Goal: Task Accomplishment & Management: Use online tool/utility

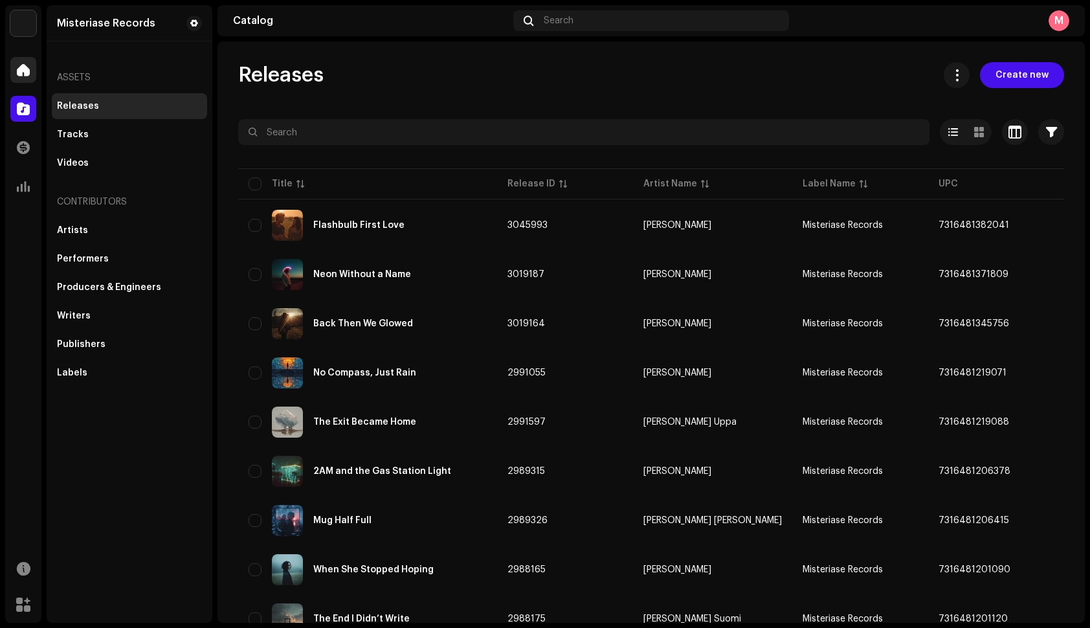
click at [14, 55] on div "Home" at bounding box center [23, 70] width 36 height 36
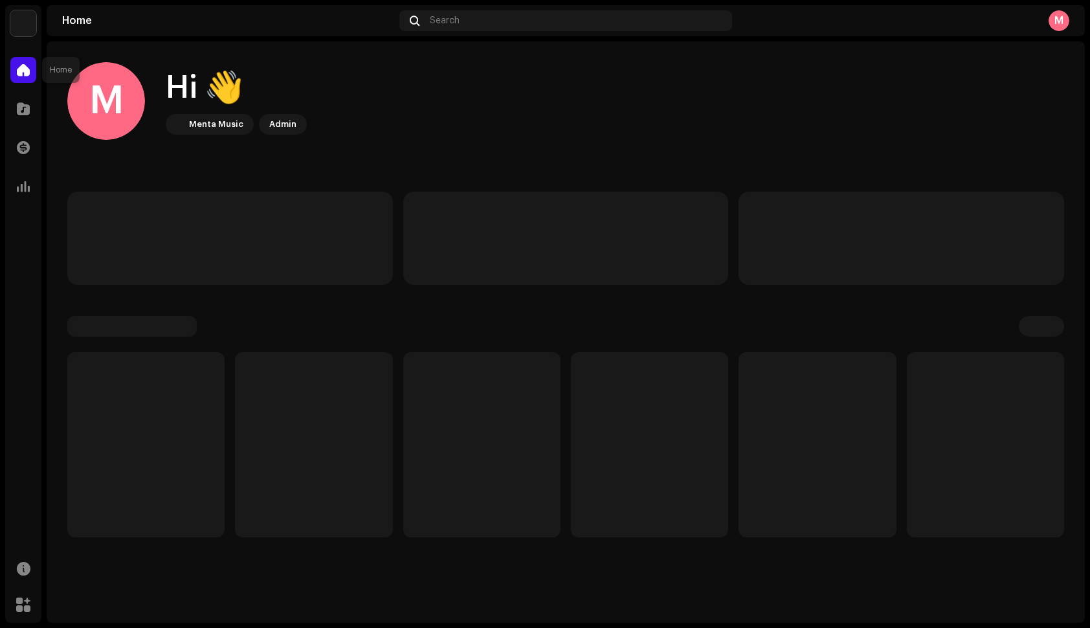
click at [19, 61] on div at bounding box center [23, 70] width 26 height 26
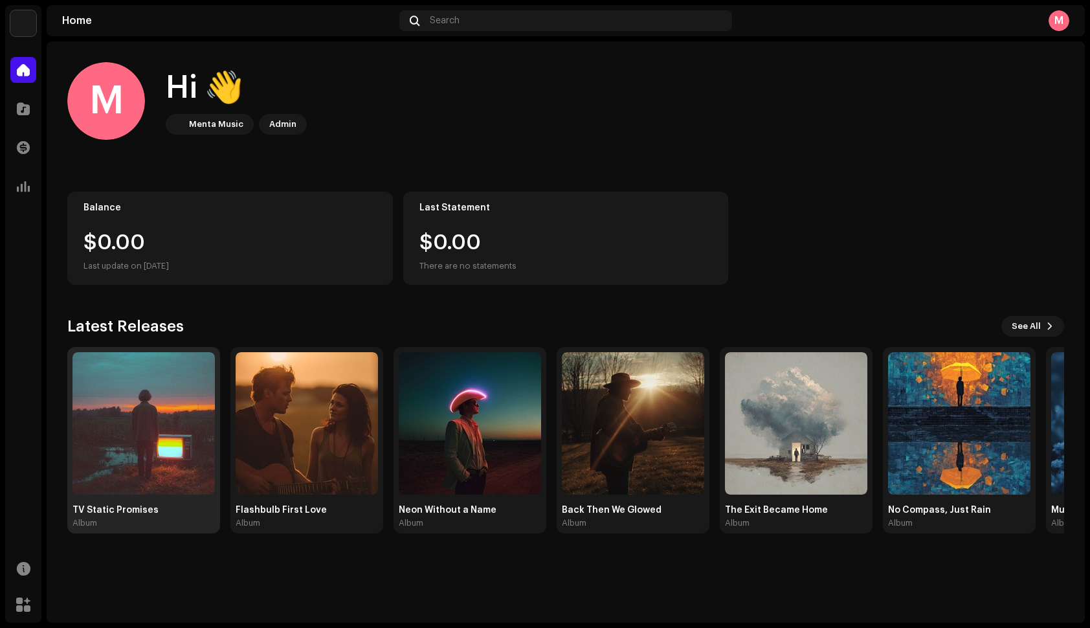
click at [176, 470] on img at bounding box center [143, 423] width 142 height 142
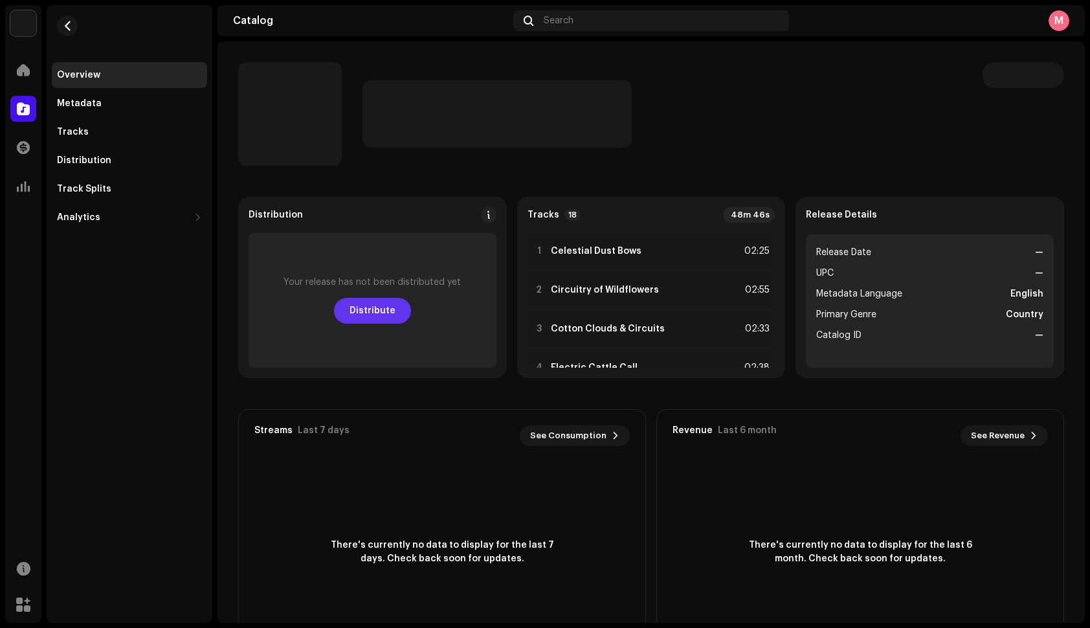
click at [374, 307] on span "Distribute" at bounding box center [372, 311] width 46 height 26
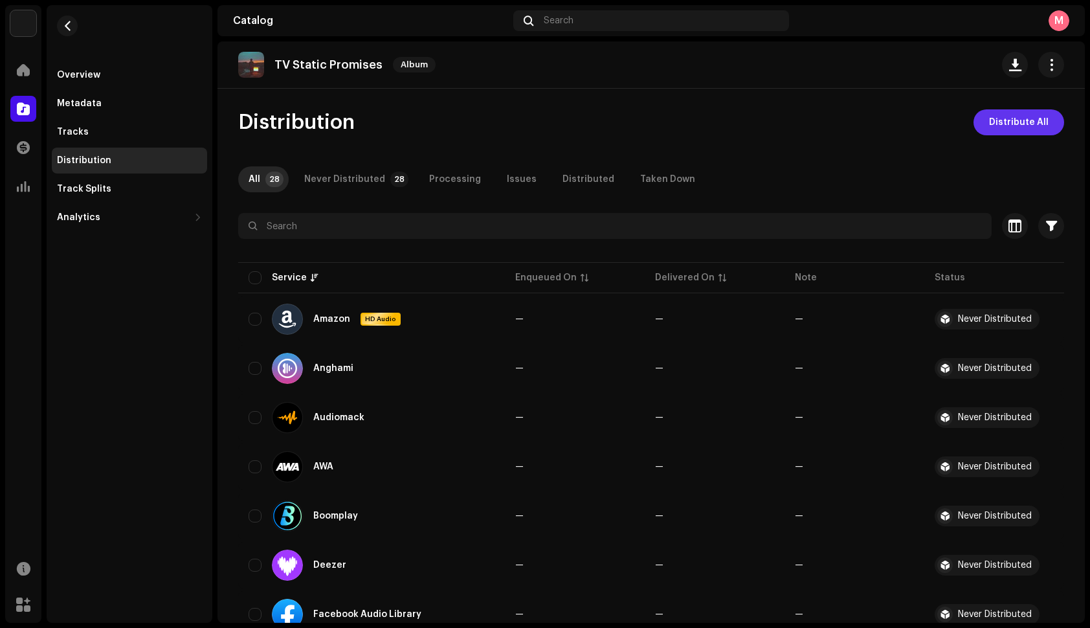
click at [1031, 130] on span "Distribute All" at bounding box center [1019, 122] width 60 height 26
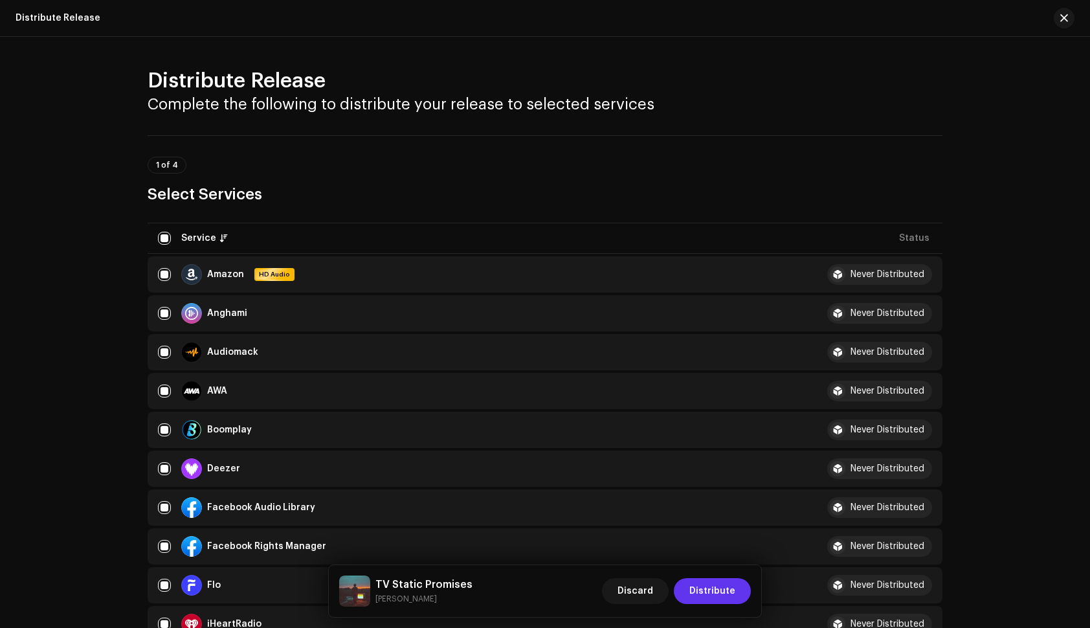
click at [726, 598] on span "Distribute" at bounding box center [712, 591] width 46 height 26
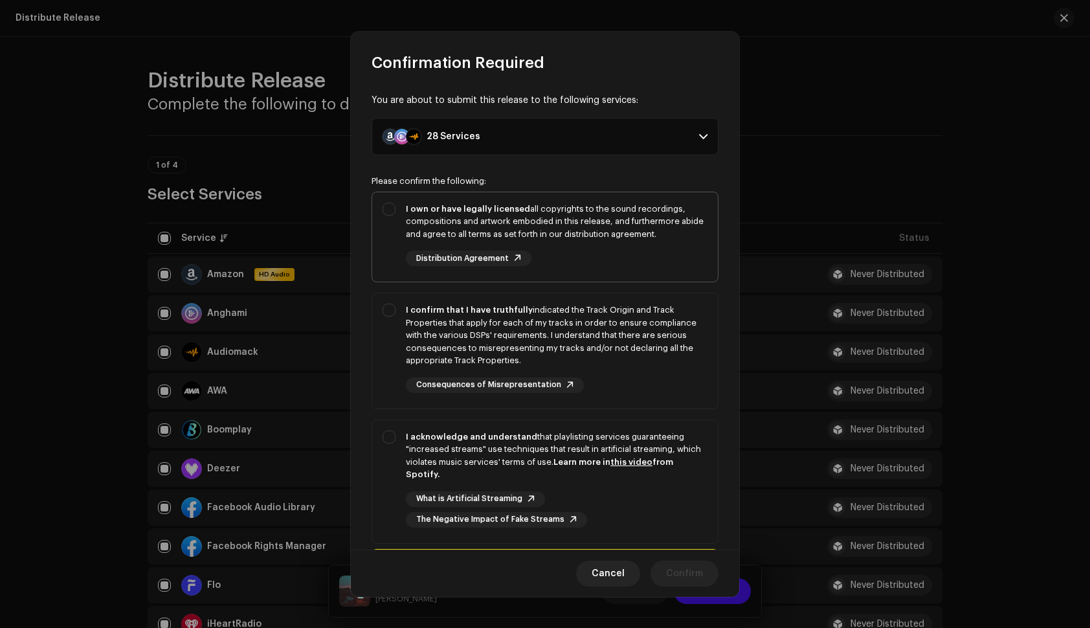
click at [645, 230] on div "I own or have legally licensed all copyrights to the sound recordings, composit…" at bounding box center [557, 222] width 302 height 38
checkbox input "true"
click at [665, 371] on div "I confirm that I have truthfully indicated the Track Origin and Track Propertie…" at bounding box center [557, 347] width 302 height 89
checkbox input "true"
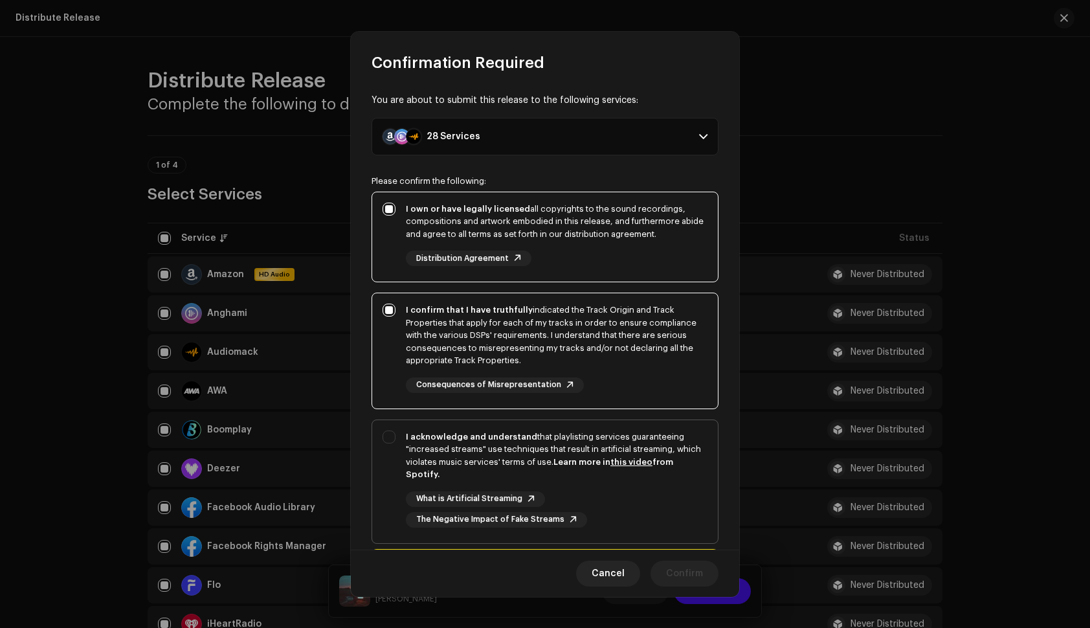
click at [667, 476] on div "I acknowledge and understand that playlisting services guaranteeing "increased …" at bounding box center [557, 455] width 302 height 50
checkbox input "true"
click at [668, 572] on span "Confirm" at bounding box center [684, 573] width 37 height 26
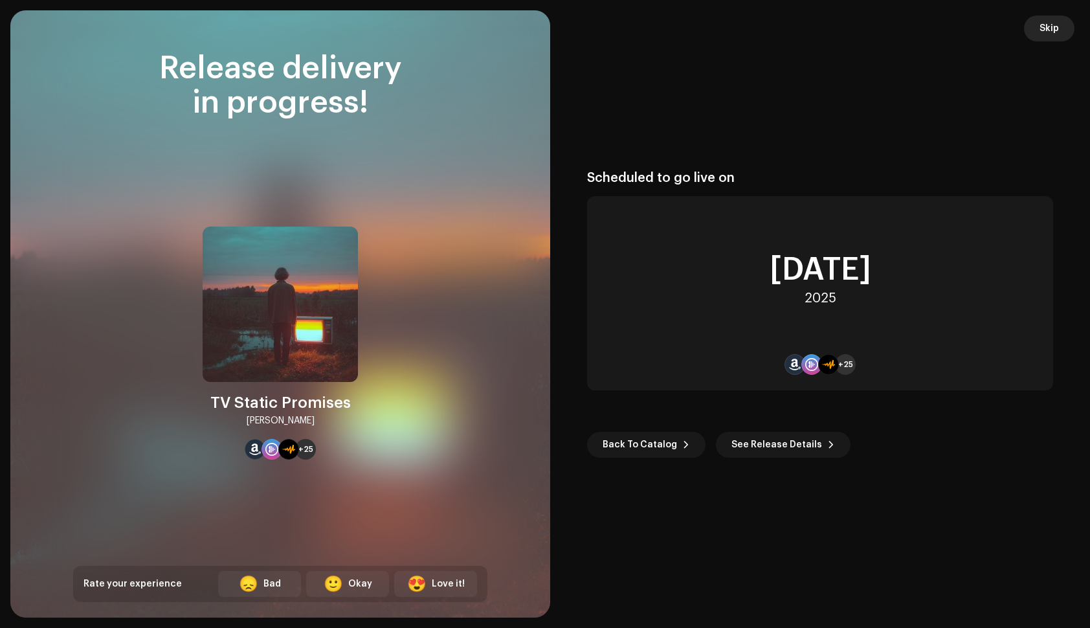
click at [1052, 20] on span "Skip" at bounding box center [1048, 29] width 19 height 26
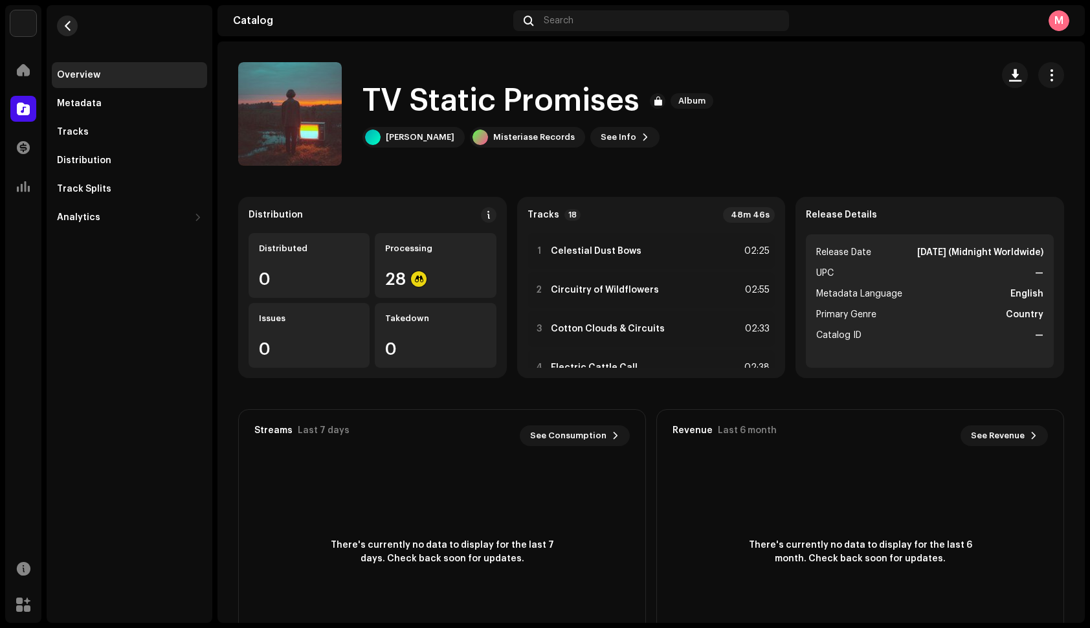
click at [76, 24] on button "button" at bounding box center [67, 26] width 21 height 21
